Goal: Use online tool/utility: Use online tool/utility

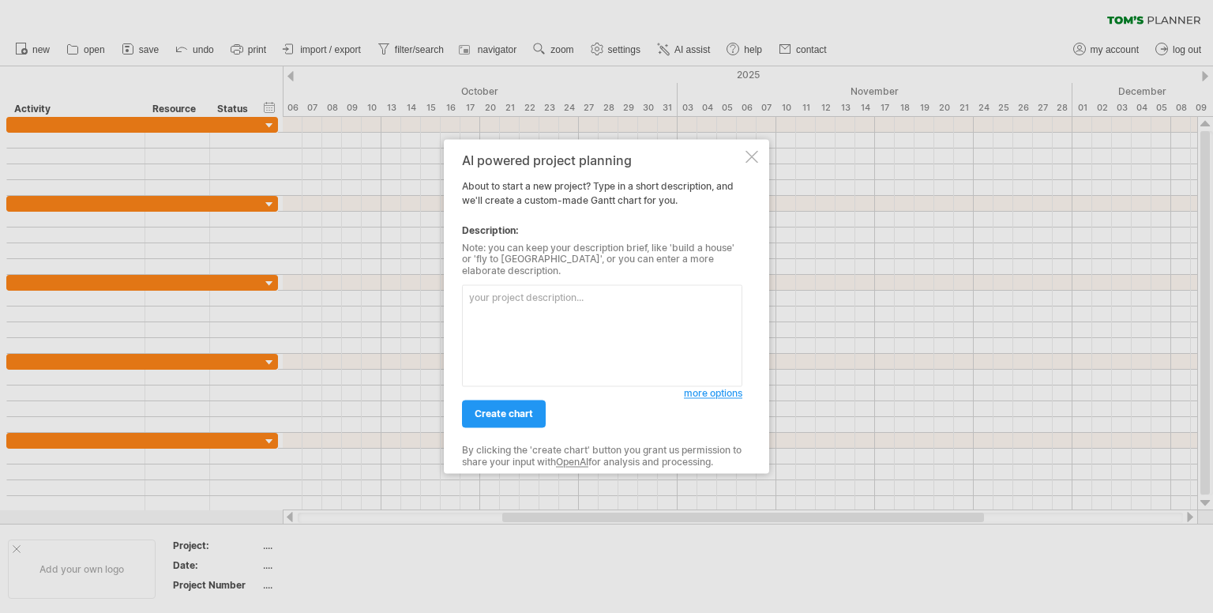
click at [579, 304] on textarea at bounding box center [602, 336] width 280 height 102
paste textarea "Dhiraa FL CSR project details"
type textarea "Dhiraa FL CSR project details"
click at [711, 388] on span "more options" at bounding box center [713, 394] width 58 height 12
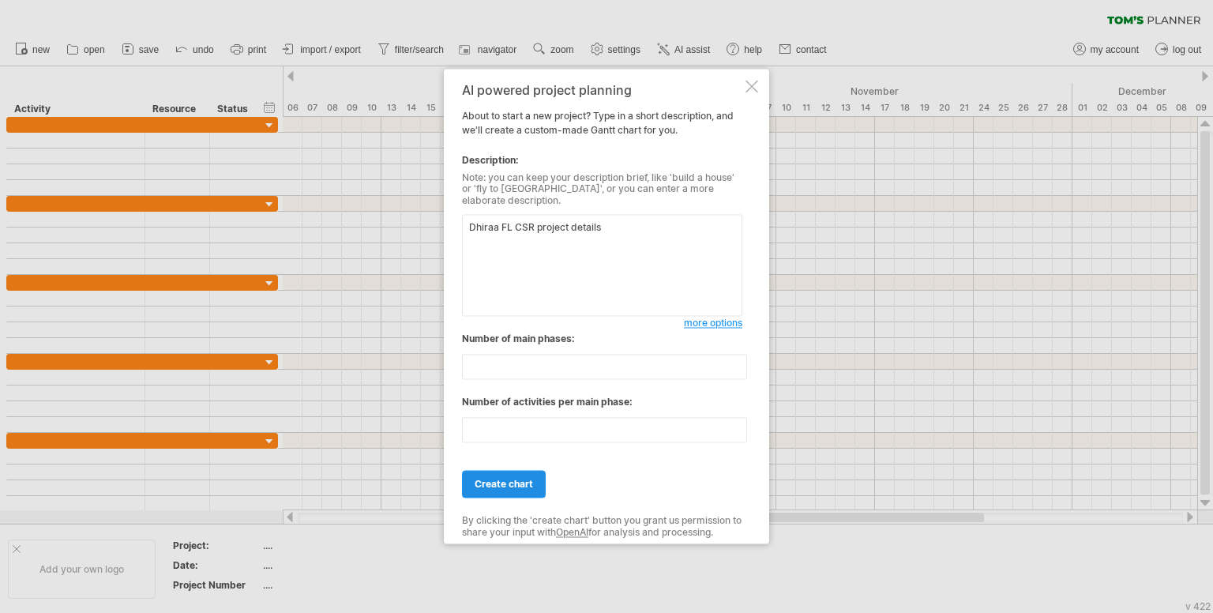
click at [512, 471] on link "create chart" at bounding box center [504, 485] width 84 height 28
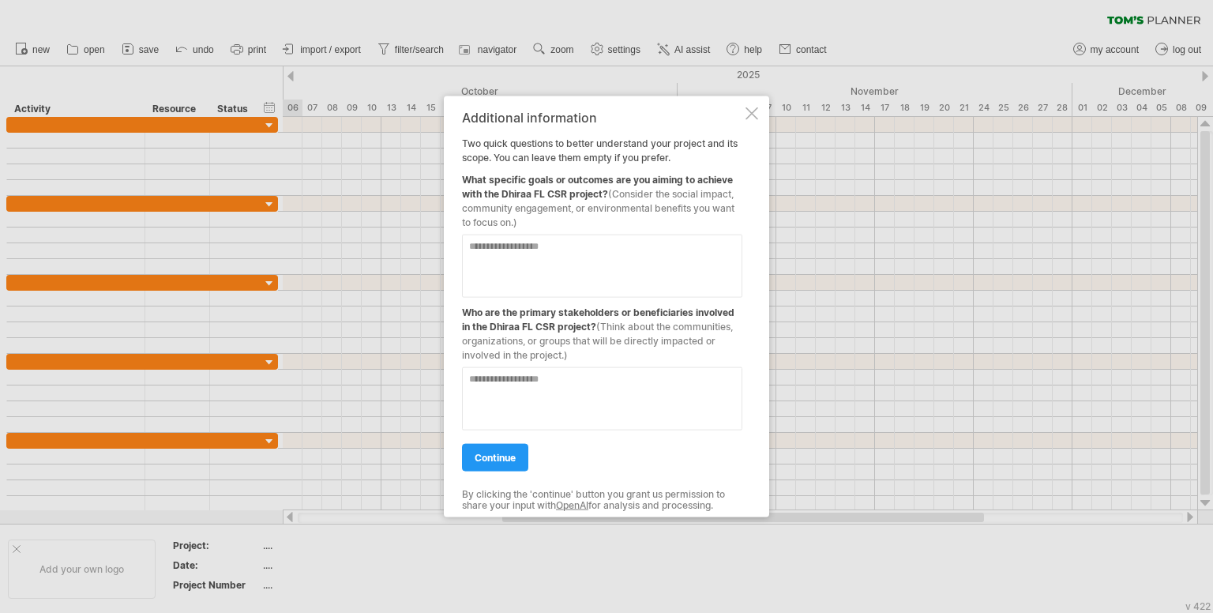
click at [612, 261] on textarea at bounding box center [602, 266] width 280 height 63
paste textarea "**********"
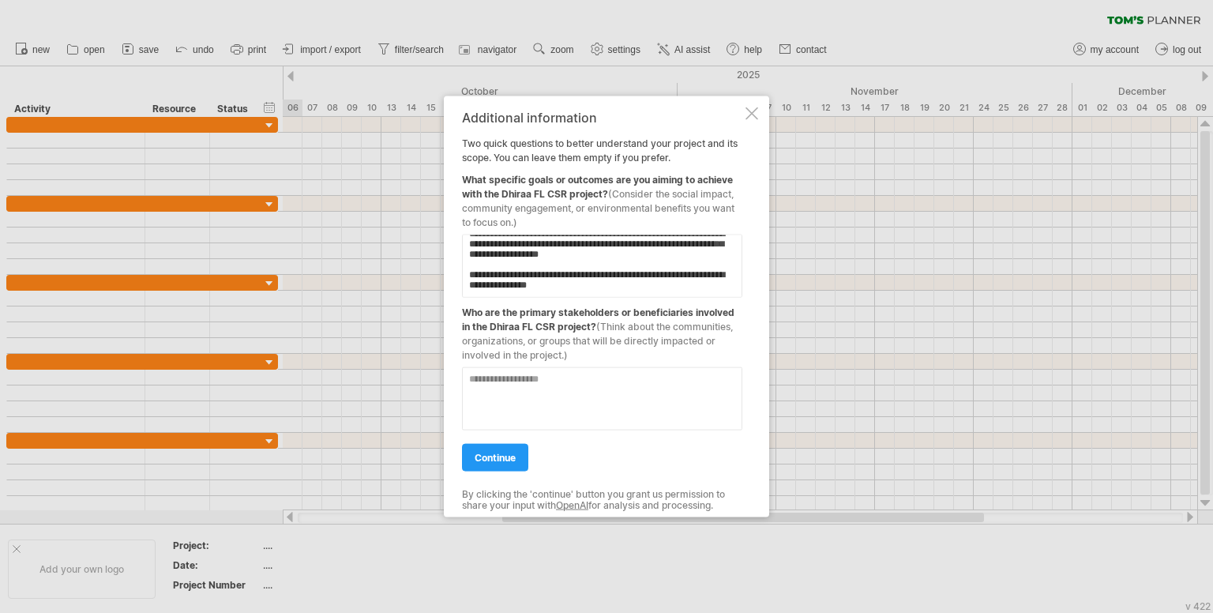
scroll to position [491, 0]
type textarea "**********"
click at [490, 454] on span "continue" at bounding box center [495, 458] width 41 height 12
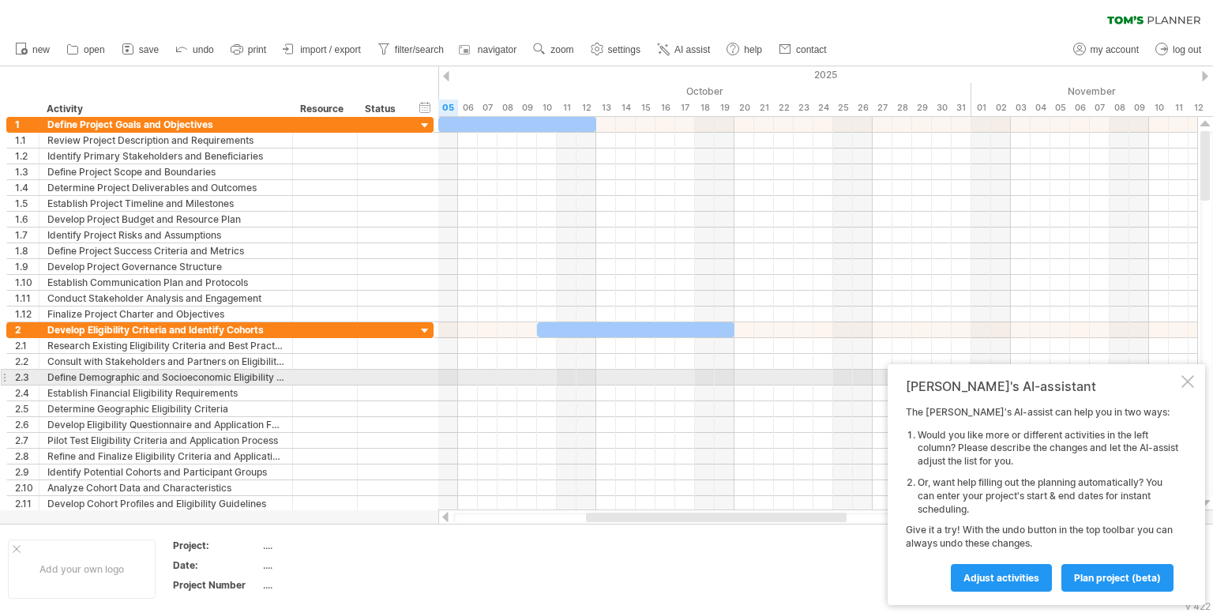
click at [1188, 381] on div at bounding box center [1188, 381] width 13 height 13
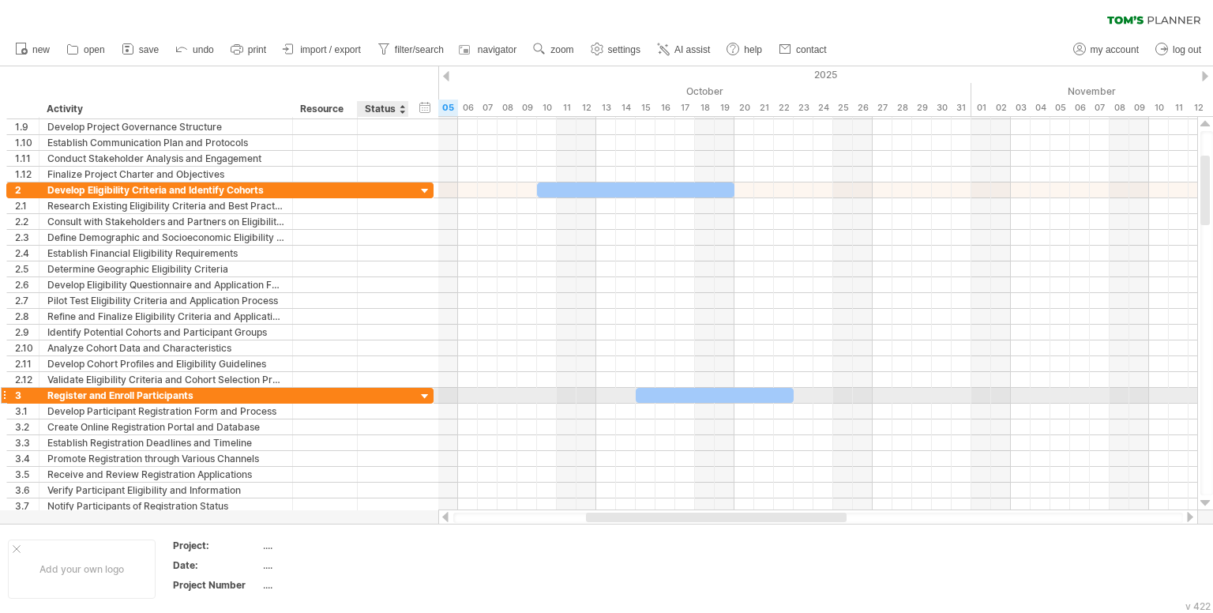
click at [427, 395] on div at bounding box center [425, 396] width 15 height 15
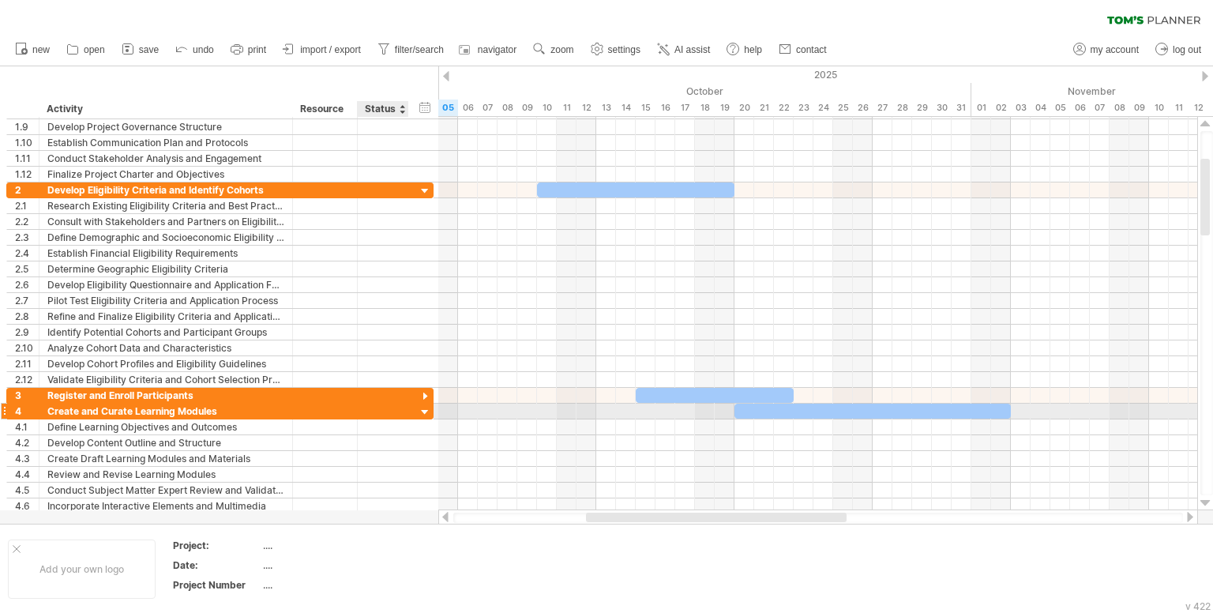
click at [424, 410] on div at bounding box center [425, 412] width 15 height 15
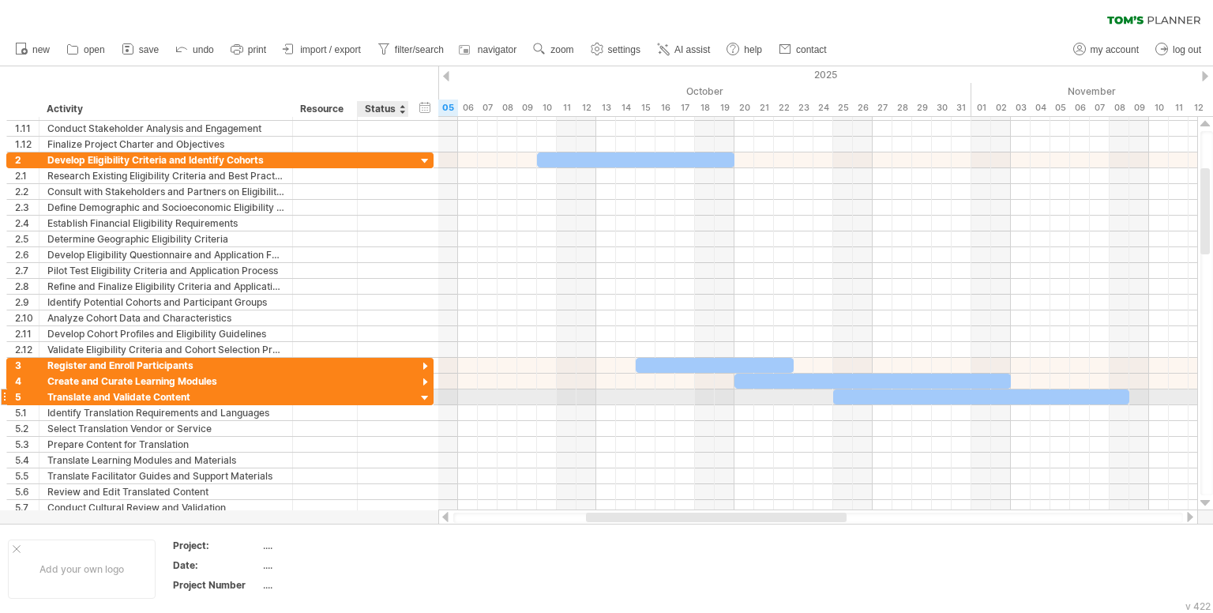
click at [424, 395] on div at bounding box center [425, 398] width 15 height 15
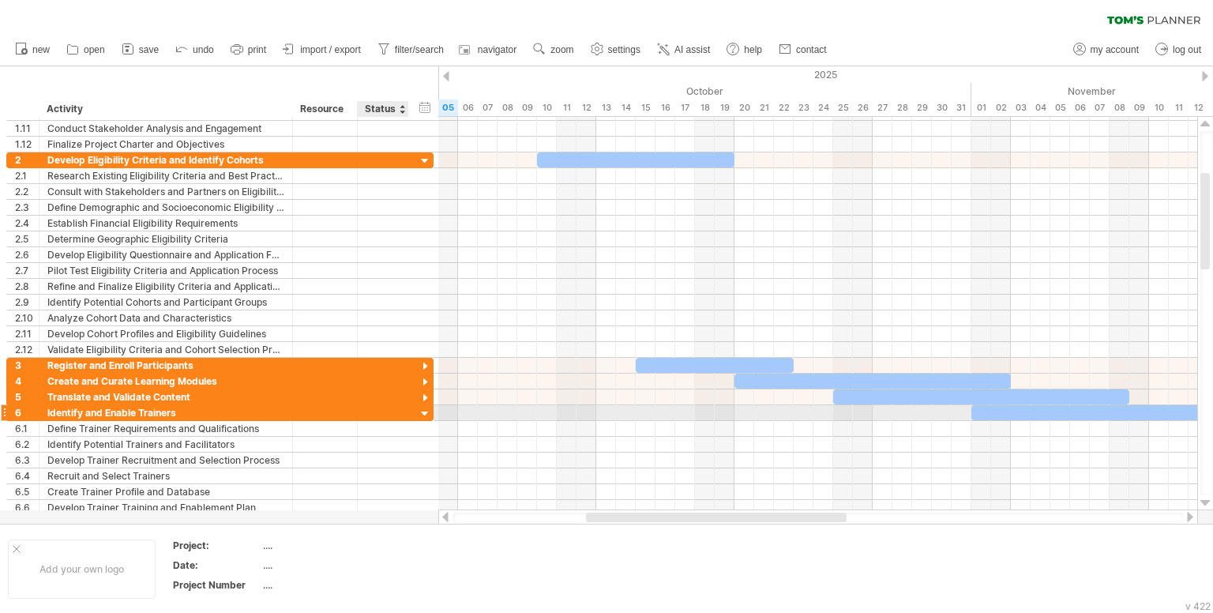
click at [422, 407] on div at bounding box center [425, 414] width 15 height 15
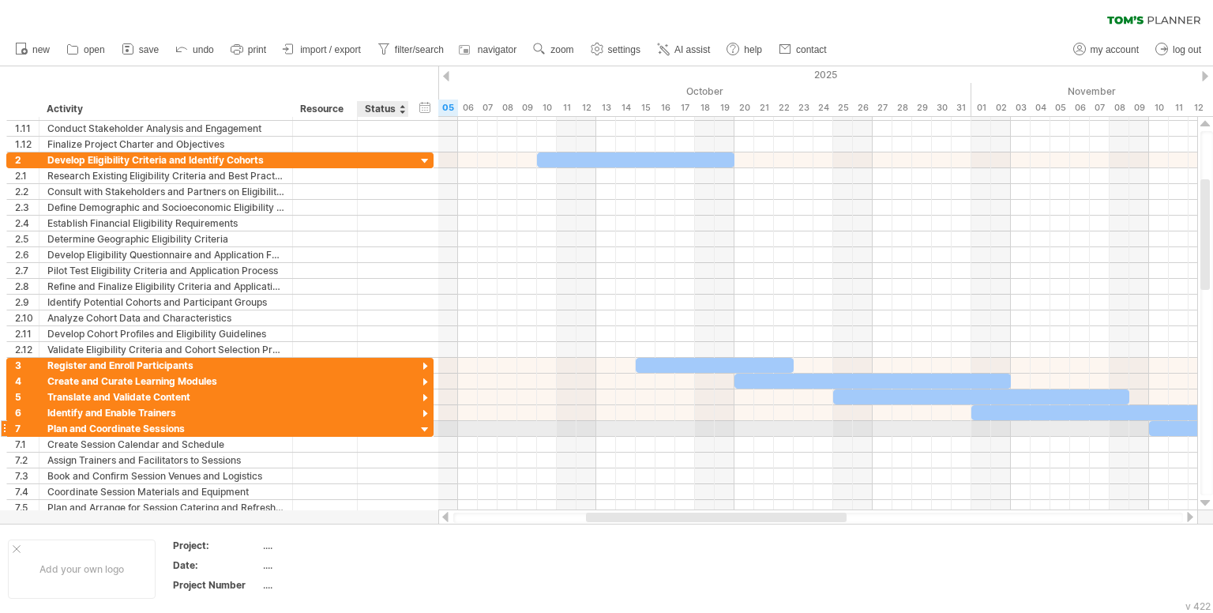
click at [422, 428] on div at bounding box center [425, 430] width 15 height 15
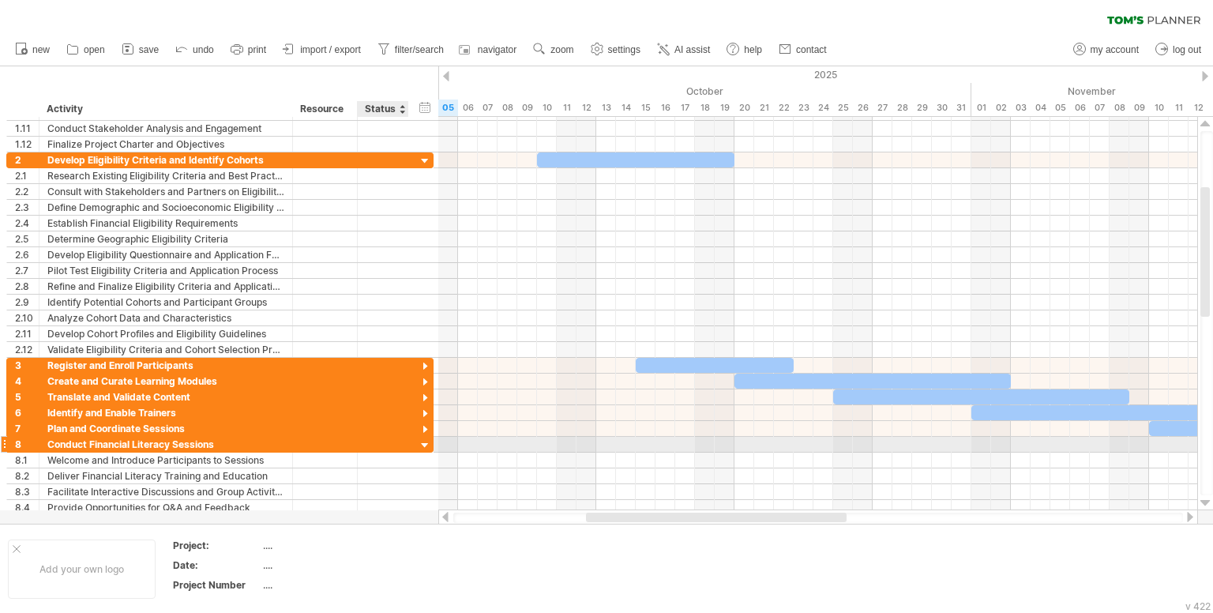
click at [423, 438] on div at bounding box center [425, 445] width 15 height 15
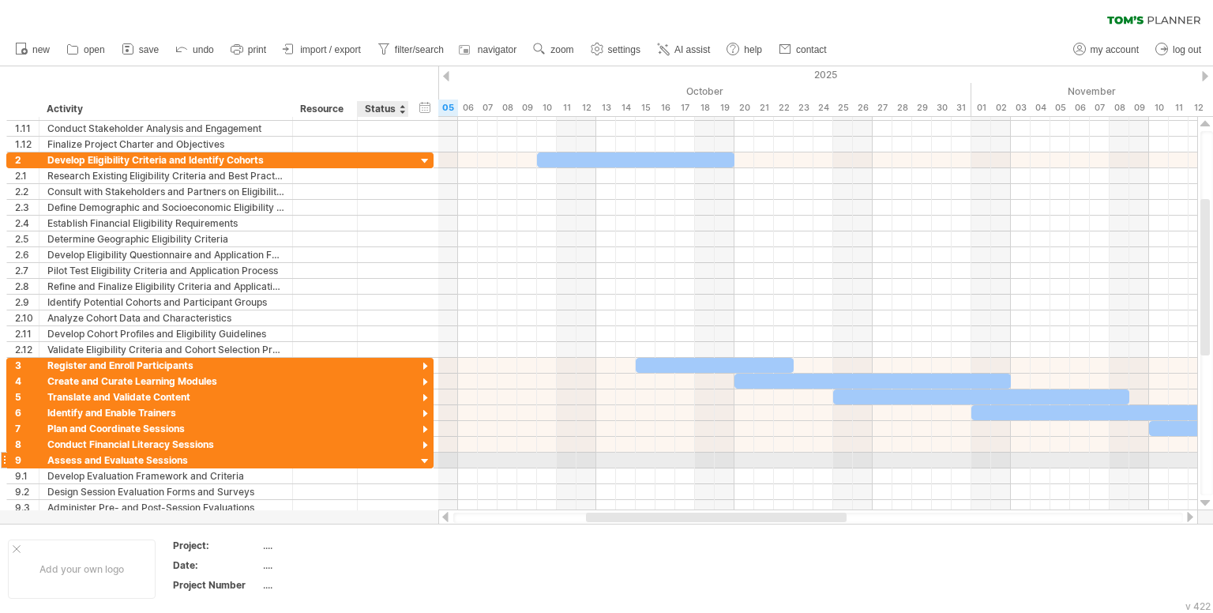
click at [423, 454] on div at bounding box center [425, 461] width 15 height 15
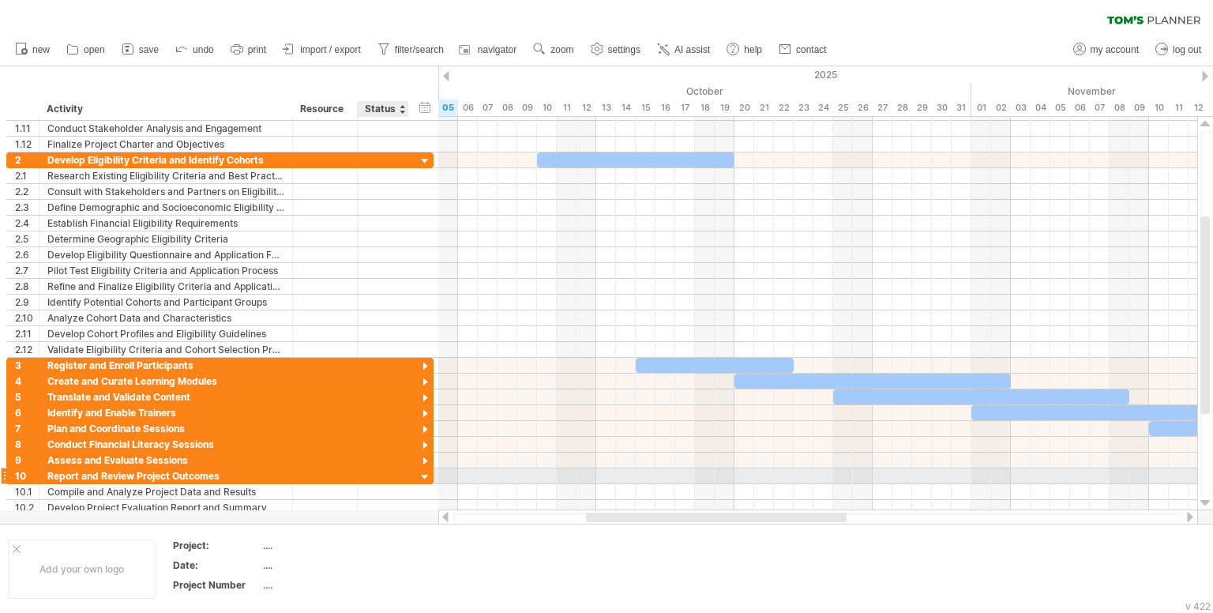
click at [423, 471] on div at bounding box center [425, 477] width 15 height 15
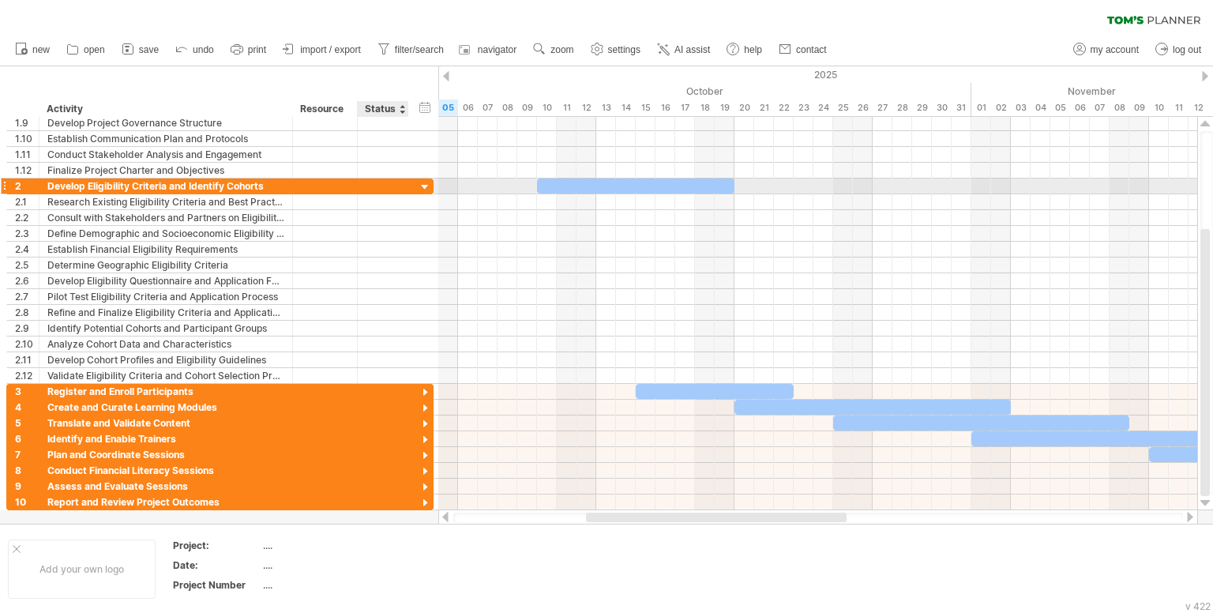
click at [422, 187] on div at bounding box center [425, 187] width 15 height 15
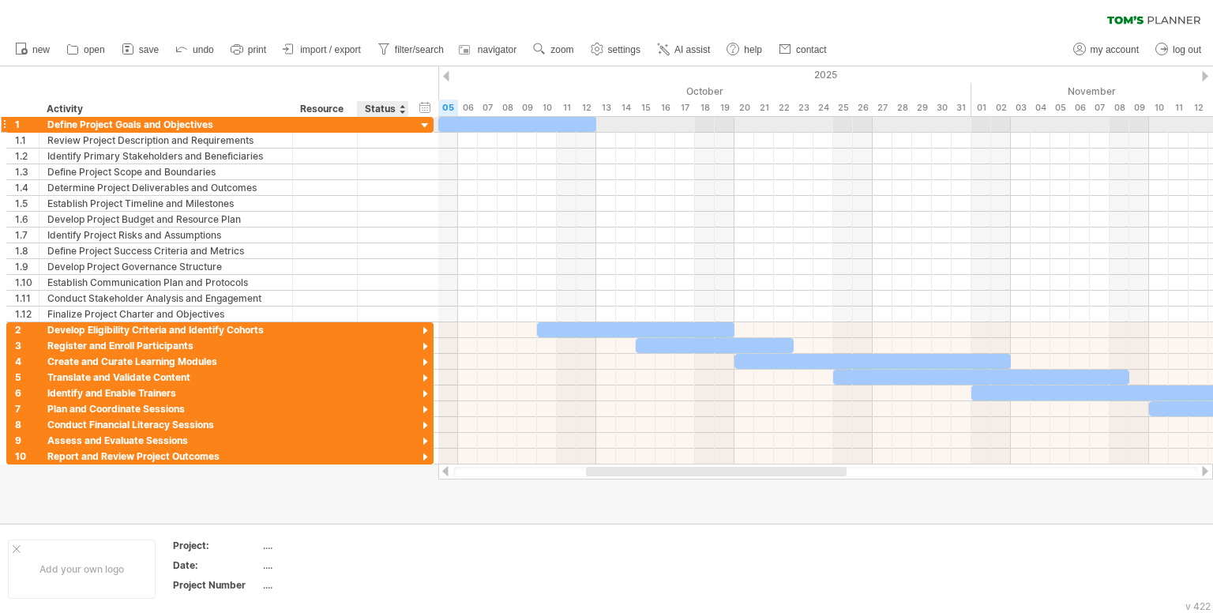
click at [423, 123] on div at bounding box center [425, 126] width 15 height 15
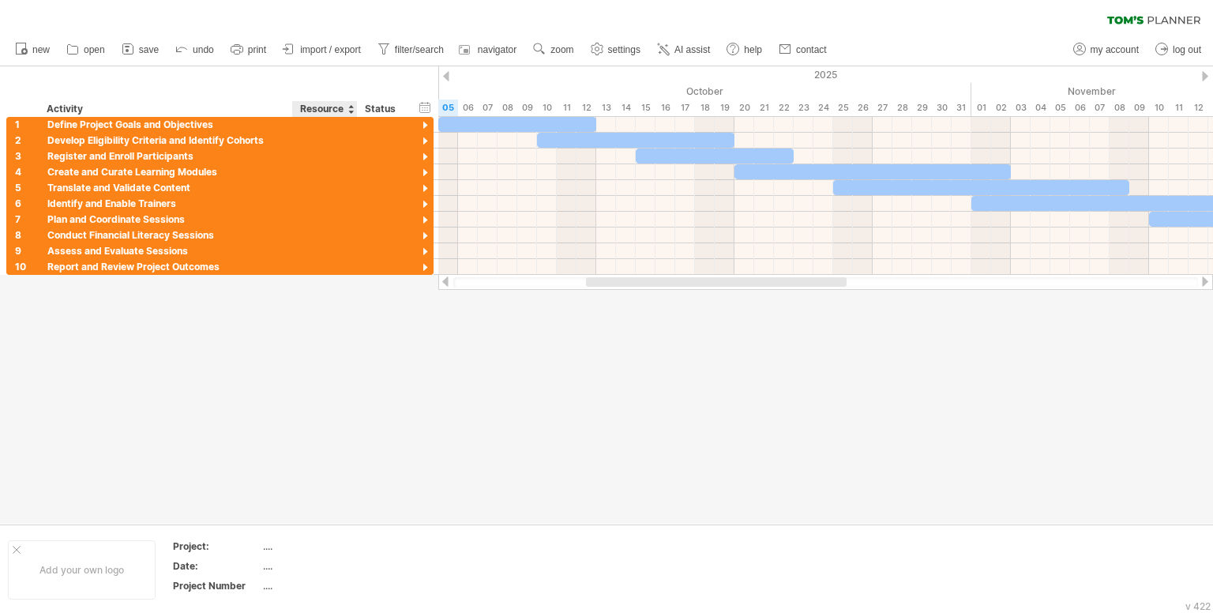
click at [346, 363] on div at bounding box center [606, 294] width 1213 height 457
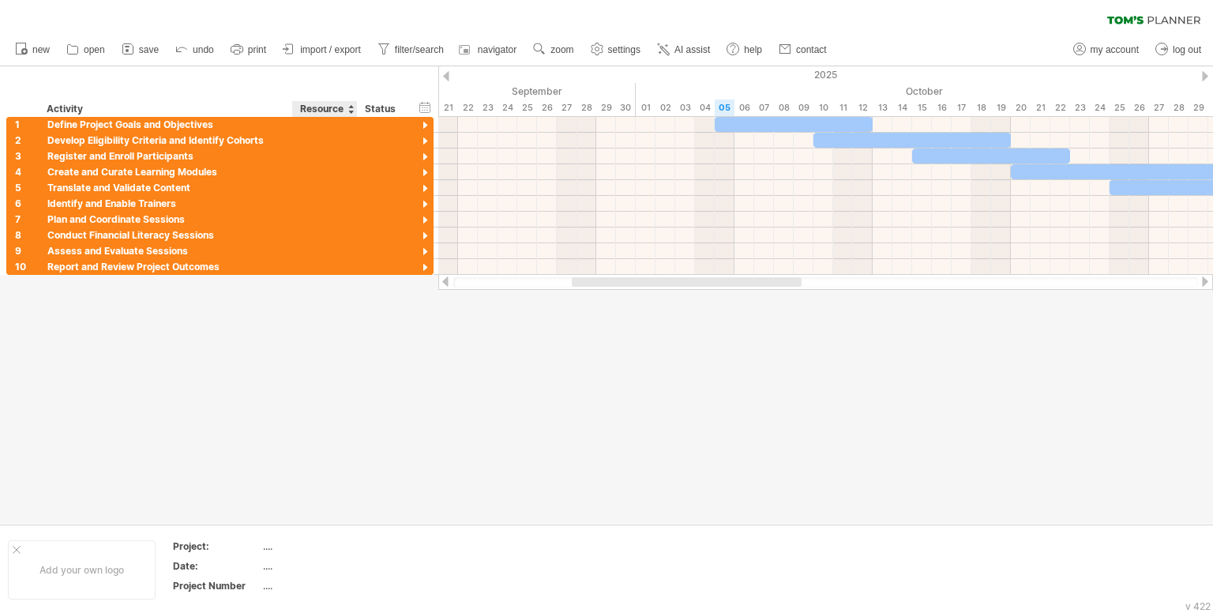
click at [356, 411] on div at bounding box center [606, 294] width 1213 height 457
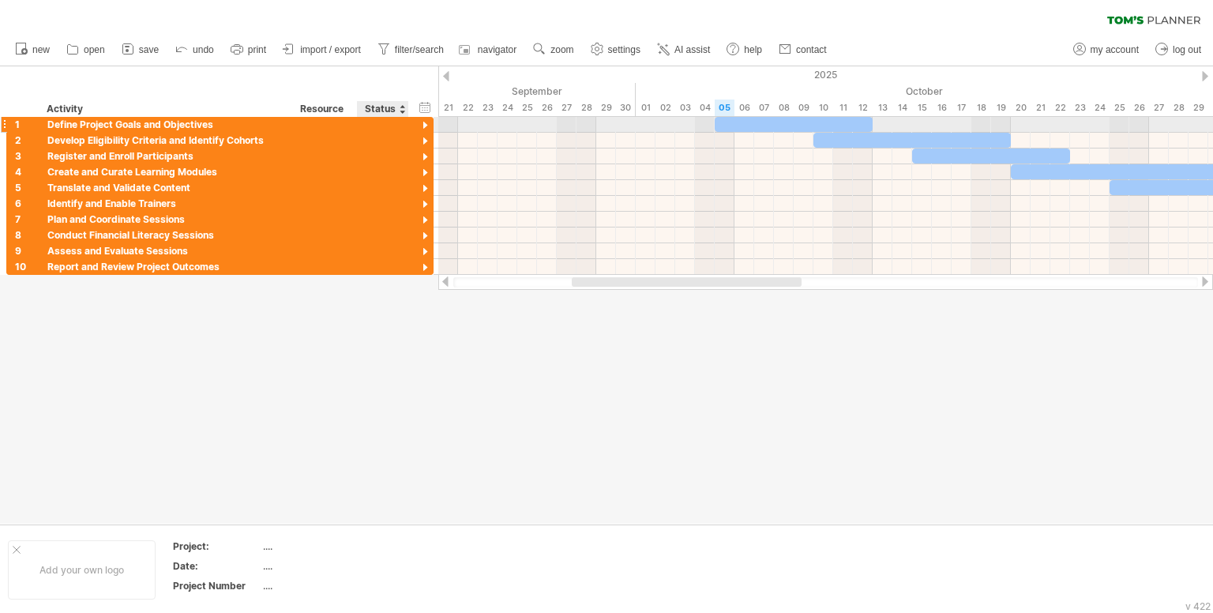
click at [427, 124] on div at bounding box center [425, 126] width 15 height 15
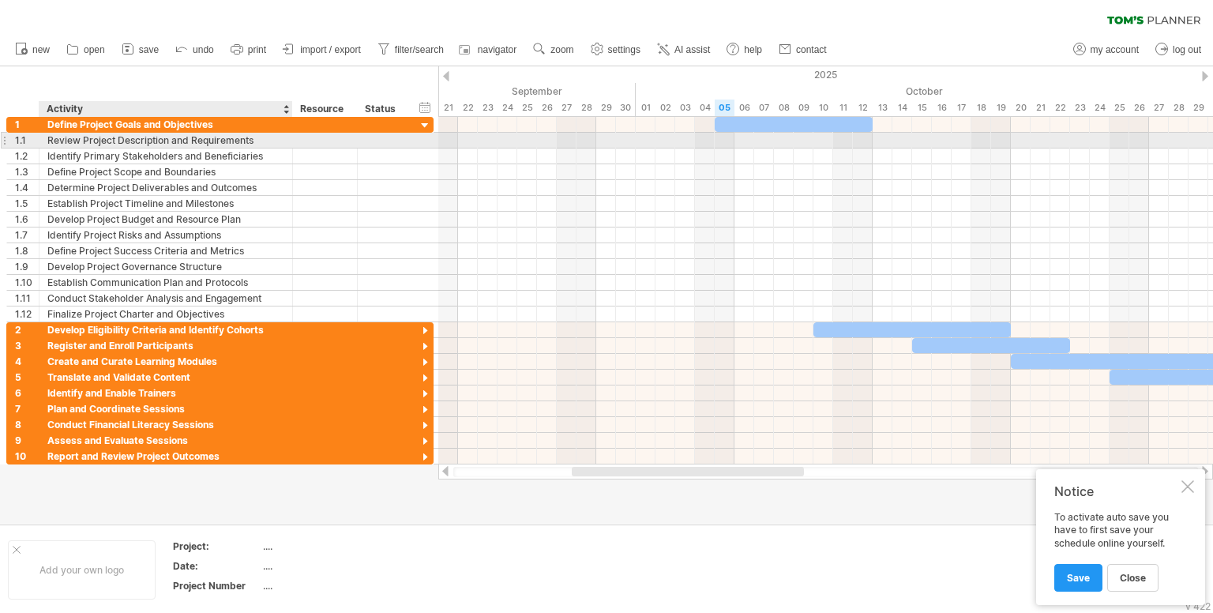
click at [233, 138] on div "Review Project Description and Requirements" at bounding box center [165, 140] width 237 height 15
click at [233, 138] on input "**********" at bounding box center [165, 140] width 237 height 15
click at [288, 137] on div at bounding box center [291, 141] width 8 height 16
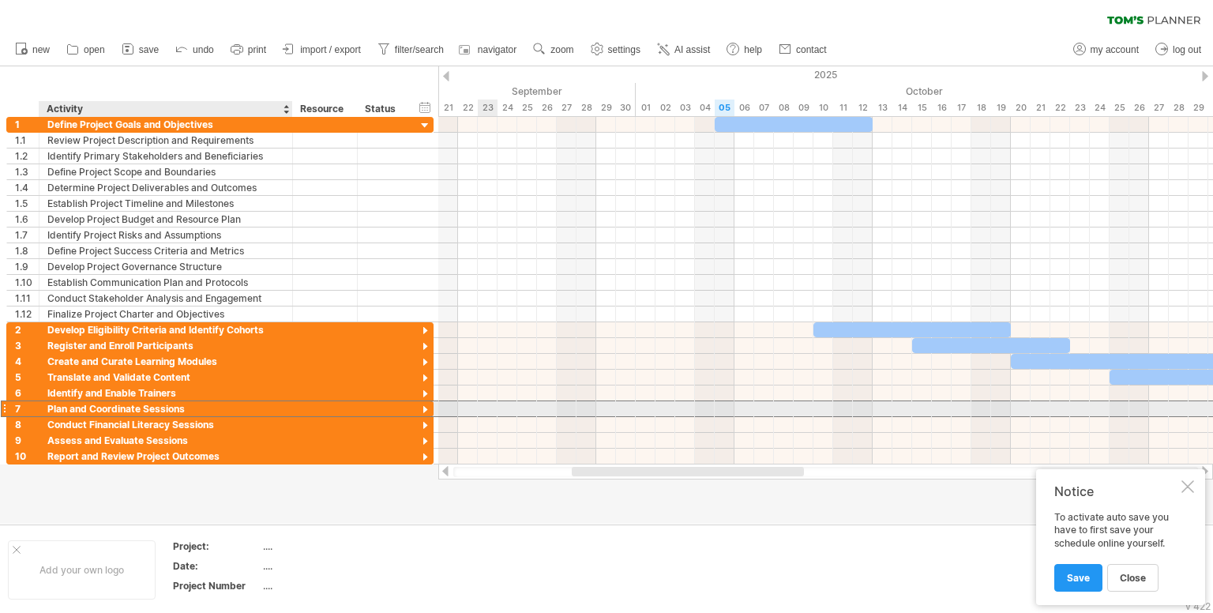
click at [212, 404] on div "Plan and Coordinate Sessions" at bounding box center [165, 408] width 237 height 15
click at [427, 407] on div at bounding box center [425, 410] width 15 height 15
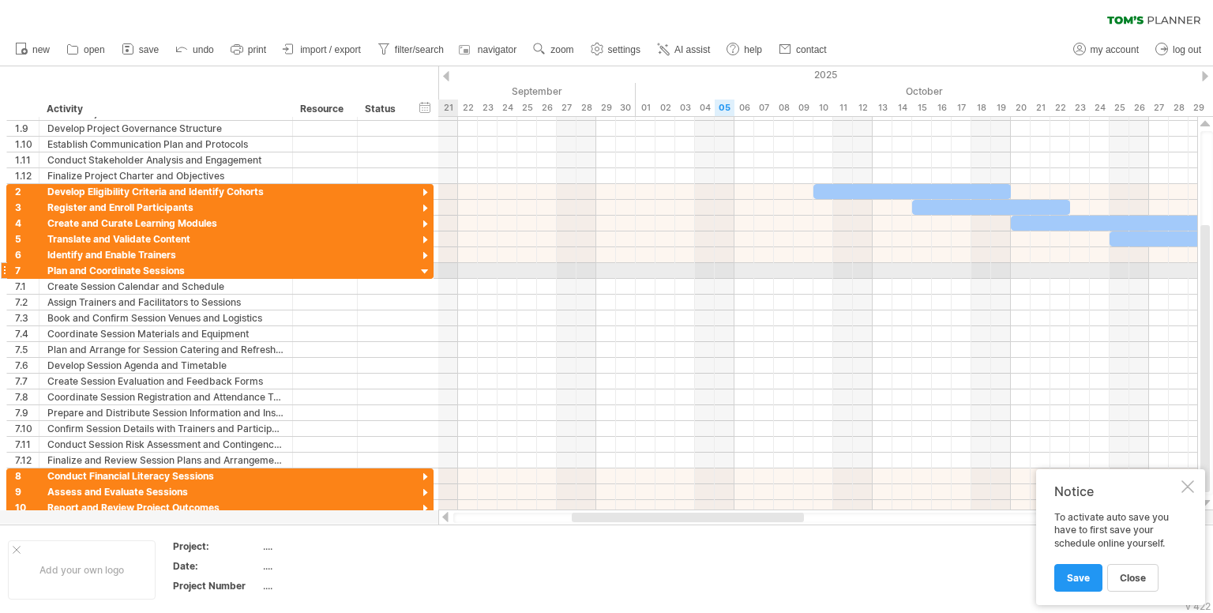
click at [423, 266] on div at bounding box center [425, 272] width 15 height 15
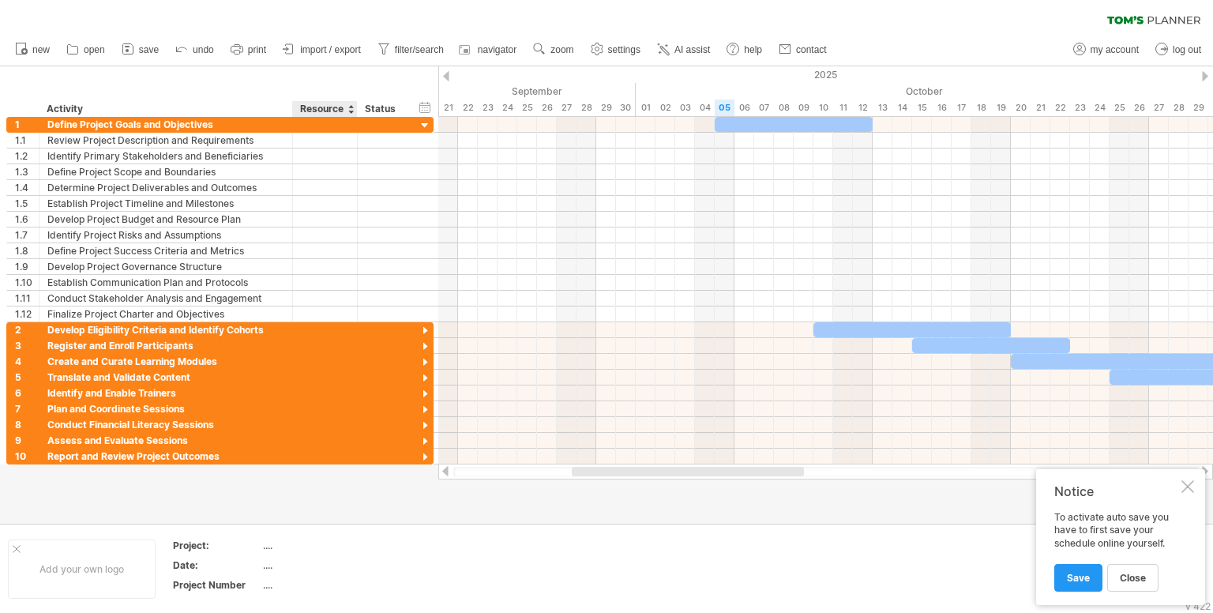
click at [326, 107] on div "Resource" at bounding box center [324, 109] width 48 height 16
click at [395, 110] on div "Status" at bounding box center [382, 109] width 35 height 16
click at [1193, 487] on div at bounding box center [1188, 486] width 13 height 13
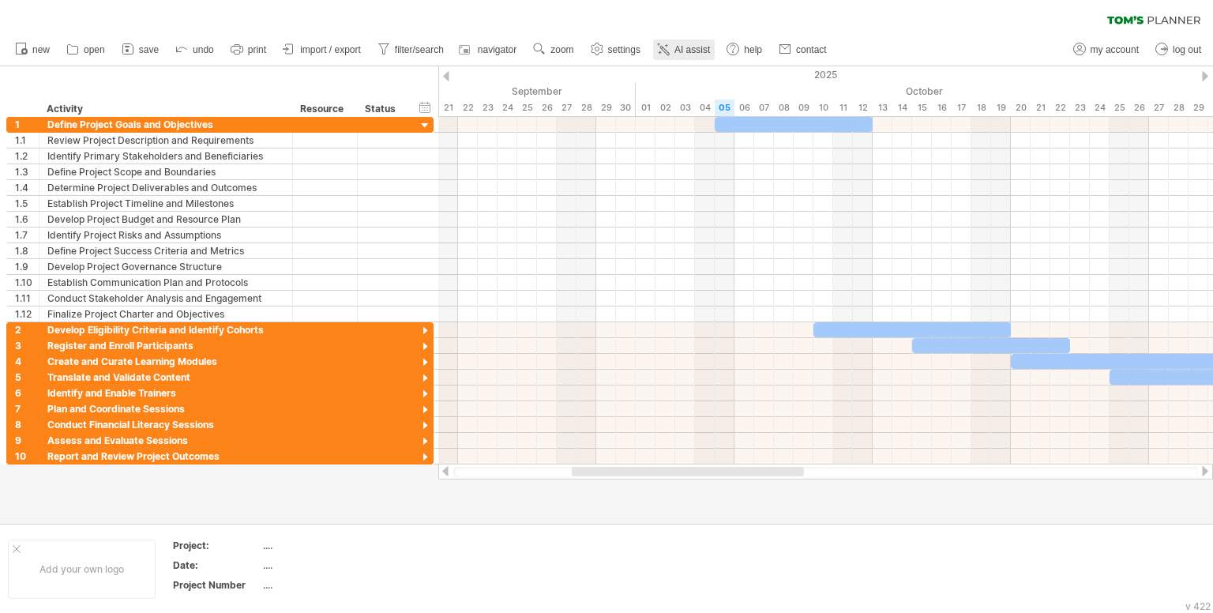
click at [673, 47] on link "AI assist" at bounding box center [684, 50] width 62 height 21
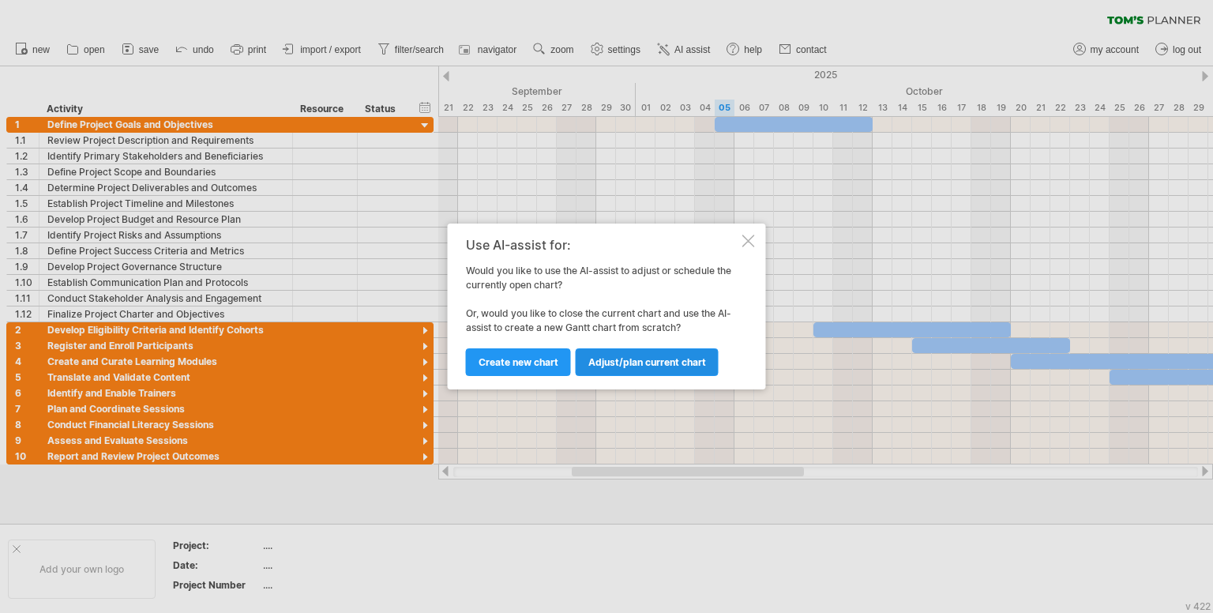
click at [661, 364] on span "Adjust/plan current chart" at bounding box center [648, 362] width 118 height 12
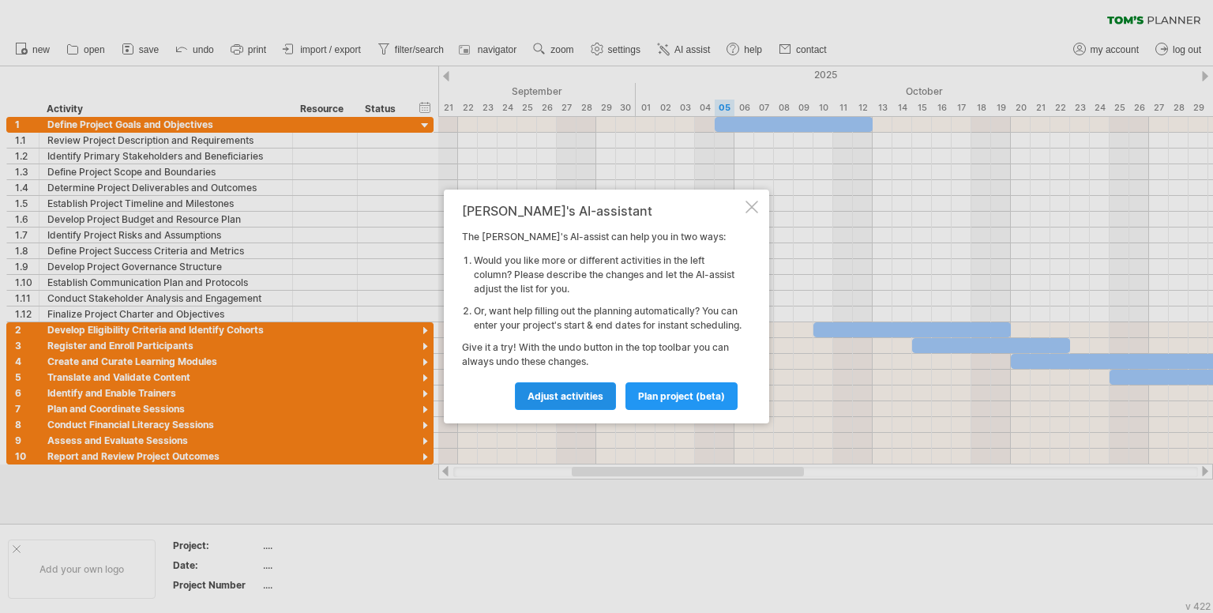
click at [556, 402] on span "Adjust activities" at bounding box center [566, 396] width 76 height 12
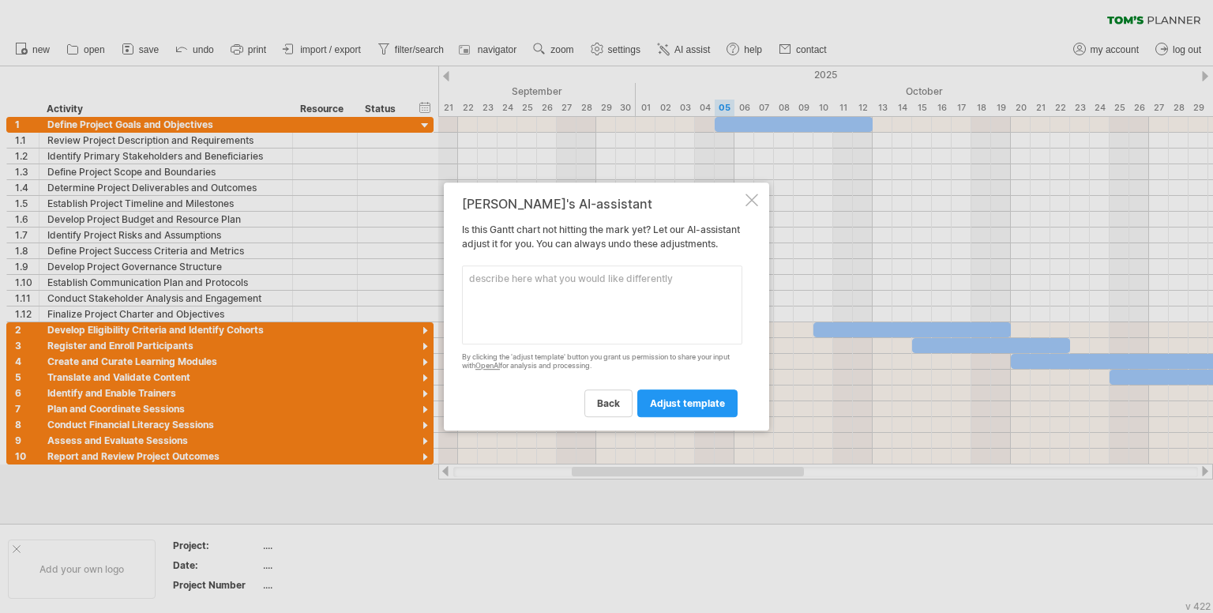
click at [597, 311] on textarea at bounding box center [602, 304] width 280 height 79
click at [551, 281] on textarea at bounding box center [602, 304] width 280 height 79
paste textarea "Drafting eligibility criteria"
type textarea "1. Should be titled Drafting eligibility criteria"
click at [698, 409] on span "adjust template" at bounding box center [687, 403] width 75 height 12
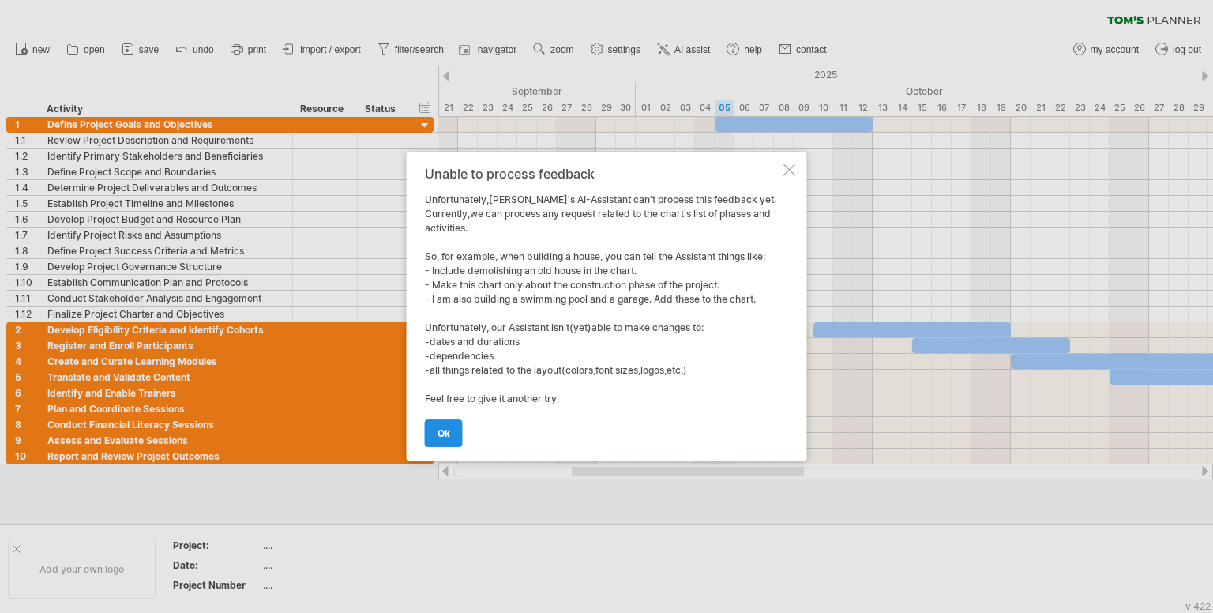
click at [450, 428] on link "ok" at bounding box center [444, 433] width 38 height 28
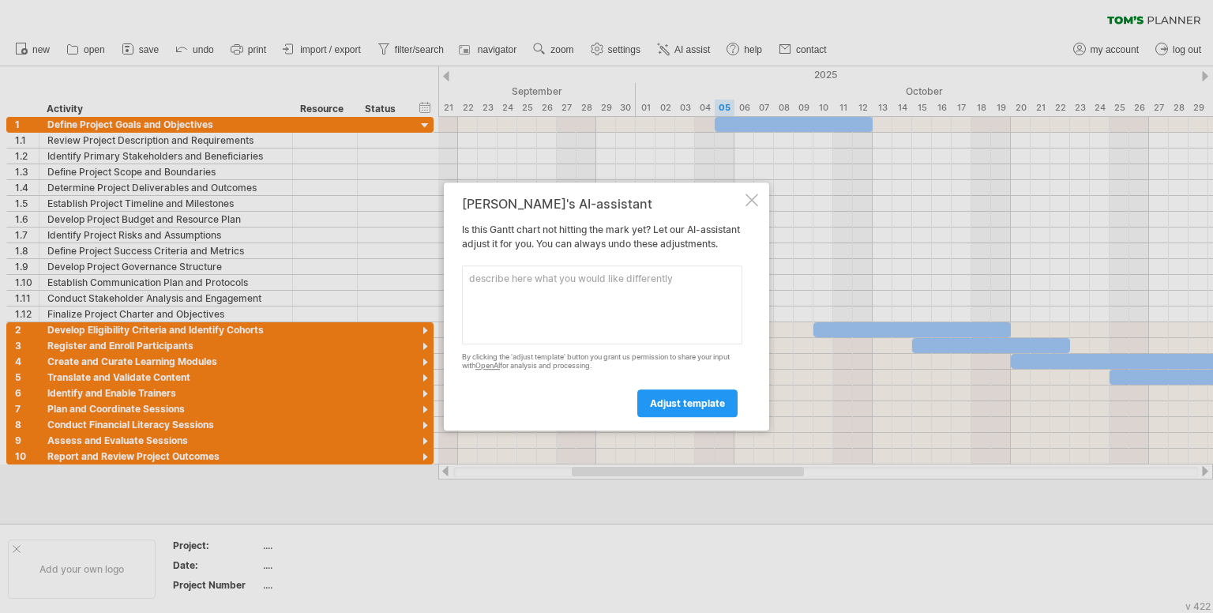
click at [752, 197] on div at bounding box center [752, 200] width 13 height 13
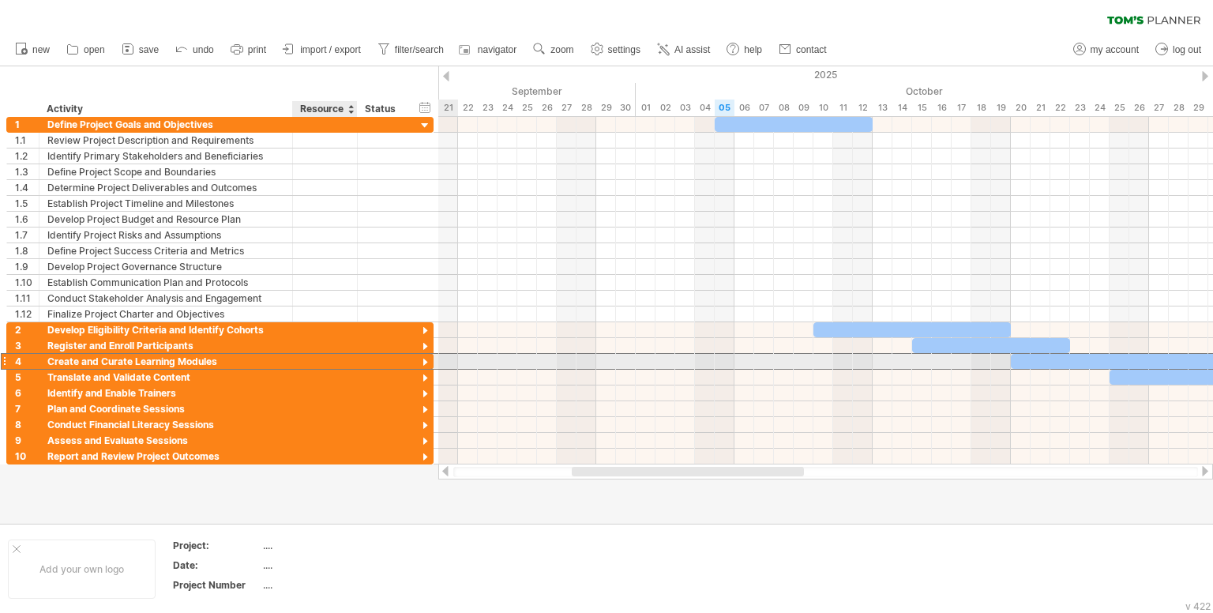
click at [339, 360] on div at bounding box center [325, 361] width 48 height 15
click at [427, 360] on div at bounding box center [425, 363] width 15 height 15
